Goal: Task Accomplishment & Management: Complete application form

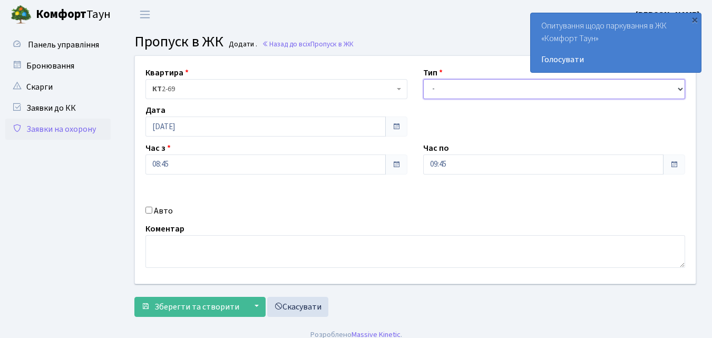
click at [434, 90] on select "- Доставка Таксі Гості Сервіс" at bounding box center [554, 89] width 262 height 20
select select "1"
click at [423, 79] on select "- Доставка Таксі Гості Сервіс" at bounding box center [554, 89] width 262 height 20
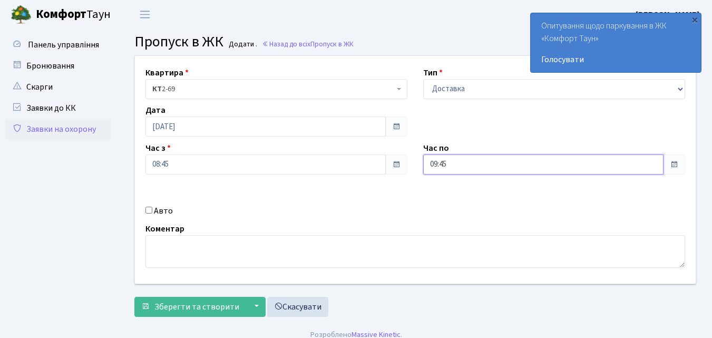
click at [442, 161] on input "09:45" at bounding box center [543, 164] width 240 height 20
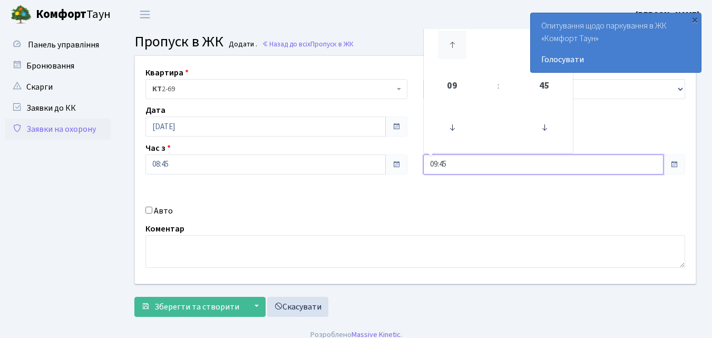
click at [452, 44] on icon at bounding box center [452, 45] width 28 height 28
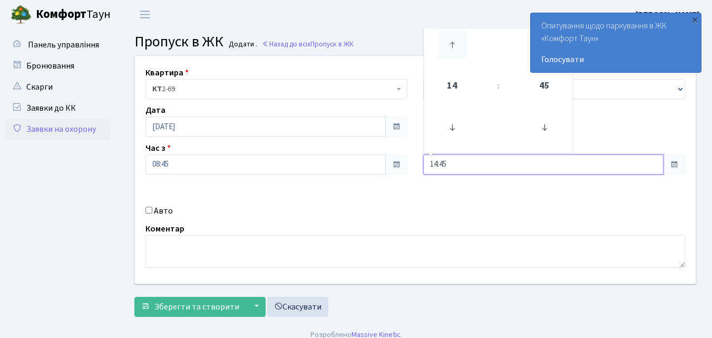
click at [452, 44] on icon at bounding box center [452, 45] width 28 height 28
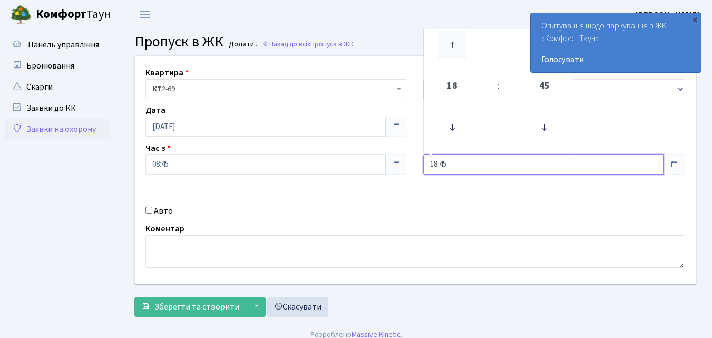
type input "19:45"
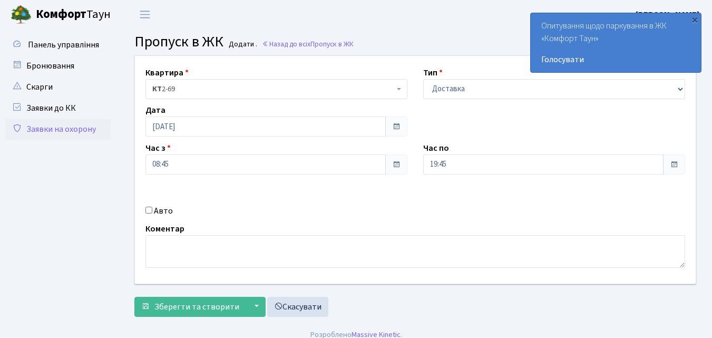
click at [150, 210] on input "Авто" at bounding box center [148, 209] width 7 height 7
checkbox input "true"
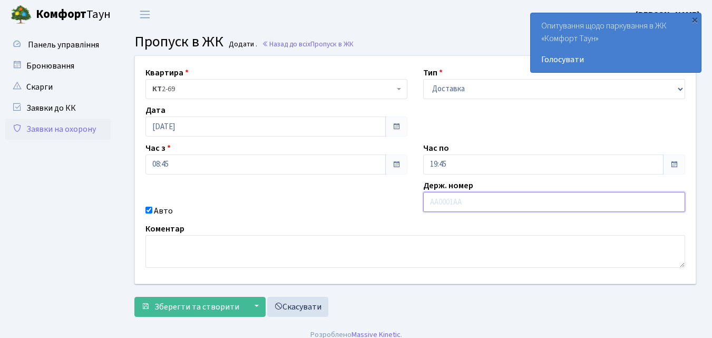
click at [447, 202] on input "text" at bounding box center [554, 202] width 262 height 20
type input "к"
type input "КА7718МН"
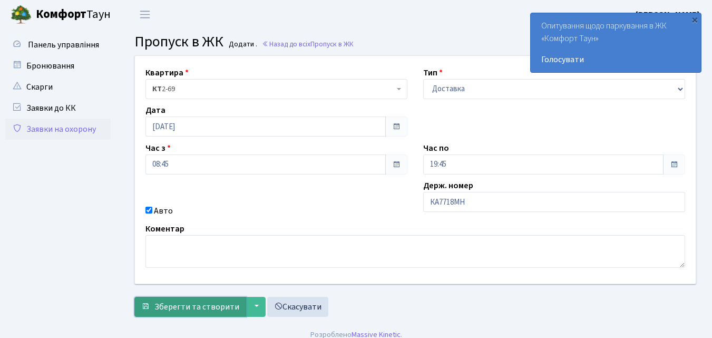
click at [191, 311] on span "Зберегти та створити" at bounding box center [196, 307] width 85 height 12
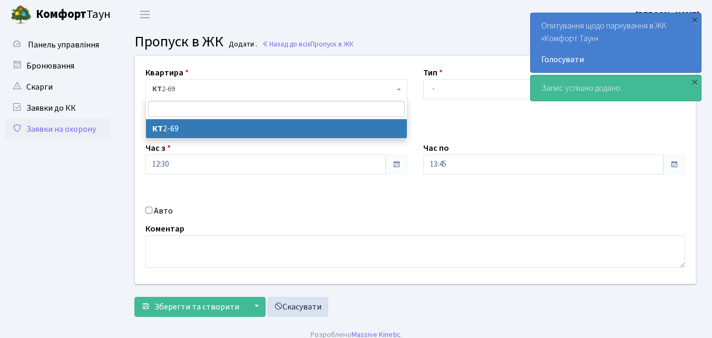
click at [398, 88] on b at bounding box center [399, 89] width 4 height 2
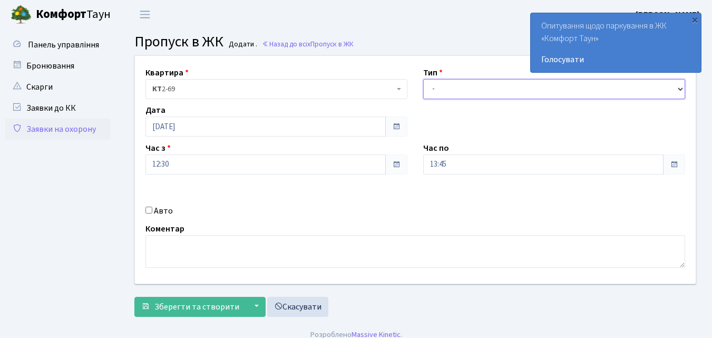
click at [435, 90] on select "- Доставка Таксі Гості Сервіс" at bounding box center [554, 89] width 262 height 20
select select "1"
click at [423, 79] on select "- Доставка Таксі Гості Сервіс" at bounding box center [554, 89] width 262 height 20
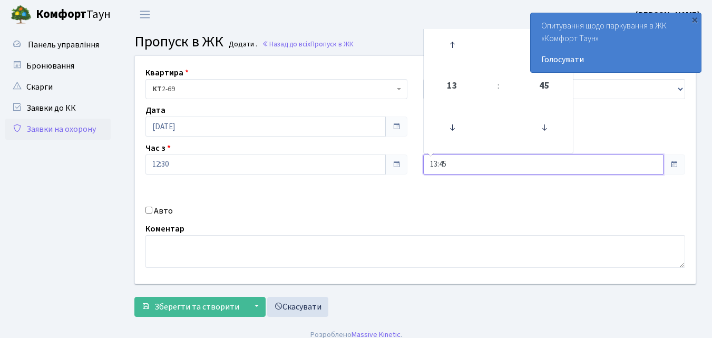
click at [444, 156] on input "13:45" at bounding box center [543, 164] width 240 height 20
click at [449, 45] on icon at bounding box center [452, 45] width 28 height 28
click at [450, 45] on icon at bounding box center [452, 45] width 28 height 28
click at [450, 46] on icon at bounding box center [452, 45] width 28 height 28
click at [452, 51] on icon at bounding box center [452, 45] width 28 height 28
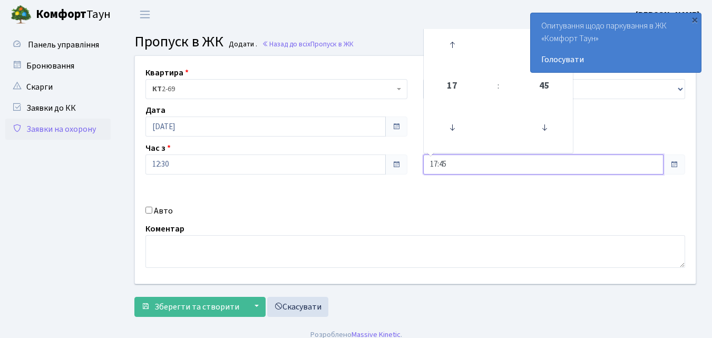
drag, startPoint x: 453, startPoint y: 52, endPoint x: 446, endPoint y: 66, distance: 16.0
click at [452, 61] on link at bounding box center [452, 45] width 31 height 38
type input "18:45"
click at [146, 209] on input "Авто" at bounding box center [148, 209] width 7 height 7
checkbox input "true"
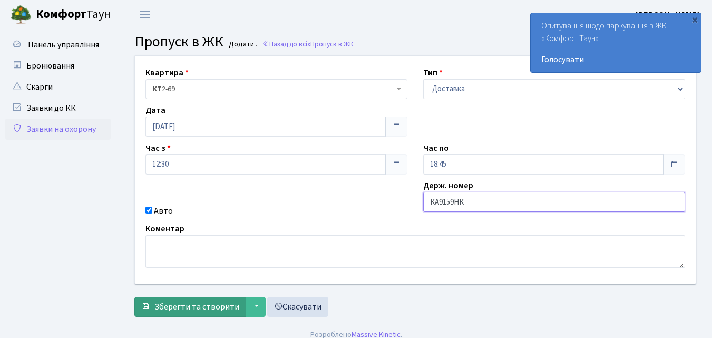
type input "КА9159НК"
click at [219, 303] on span "Зберегти та створити" at bounding box center [196, 307] width 85 height 12
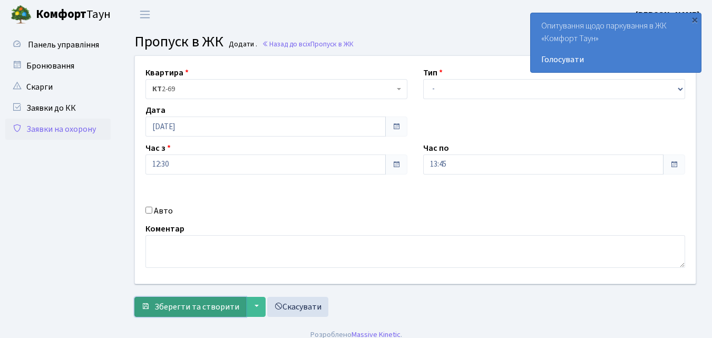
click at [193, 308] on span "Зберегти та створити" at bounding box center [196, 307] width 85 height 12
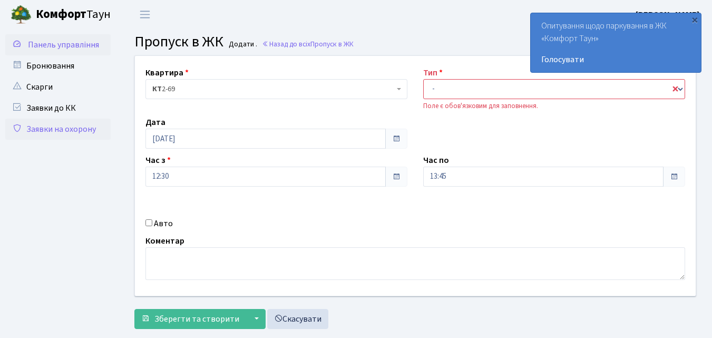
click at [67, 45] on span "Панель управління" at bounding box center [63, 45] width 71 height 12
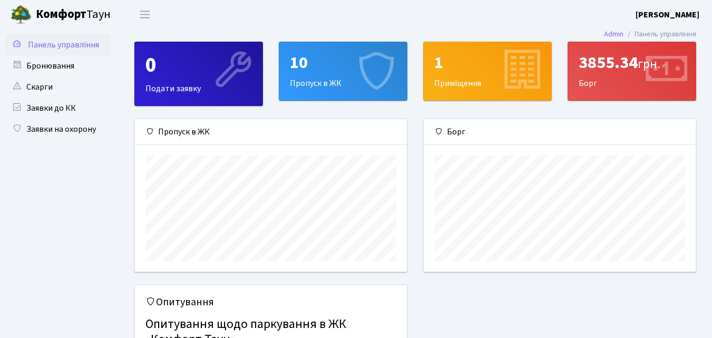
scroll to position [152, 272]
click at [318, 70] on div "10" at bounding box center [343, 63] width 106 height 20
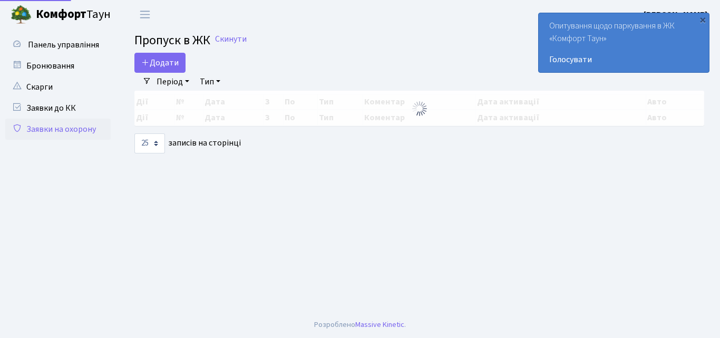
select select "25"
